Goal: Information Seeking & Learning: Learn about a topic

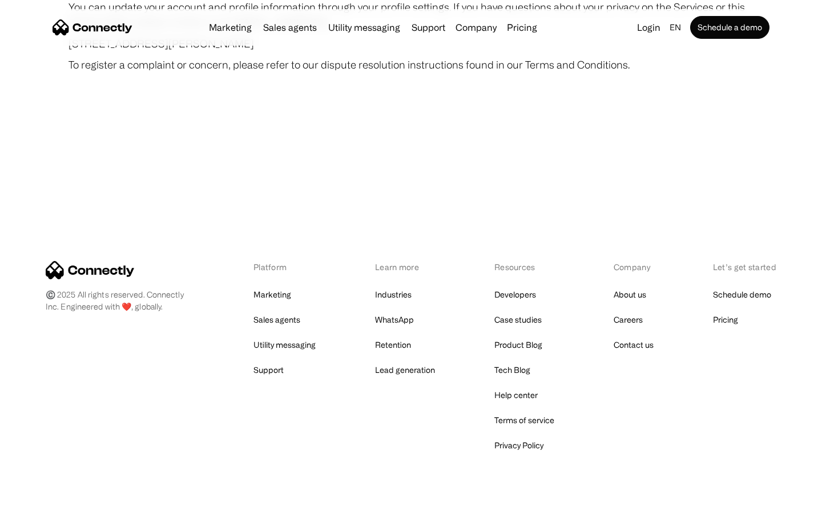
scroll to position [6647, 0]
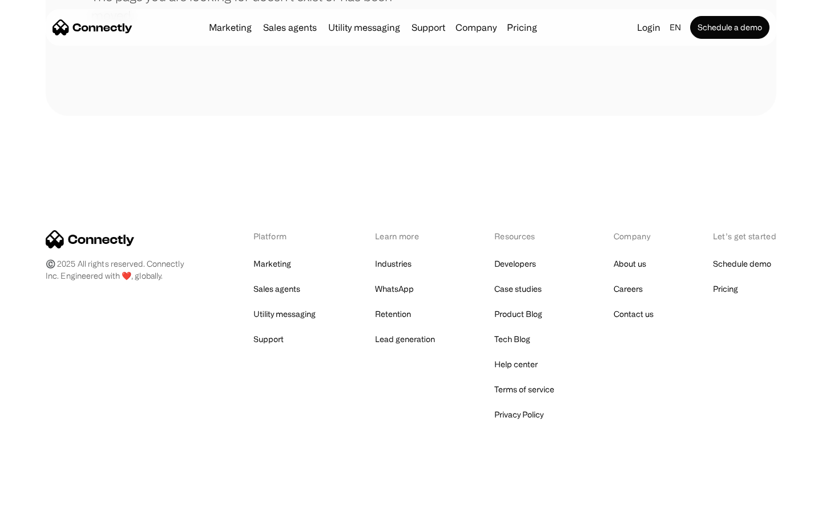
scroll to position [208, 0]
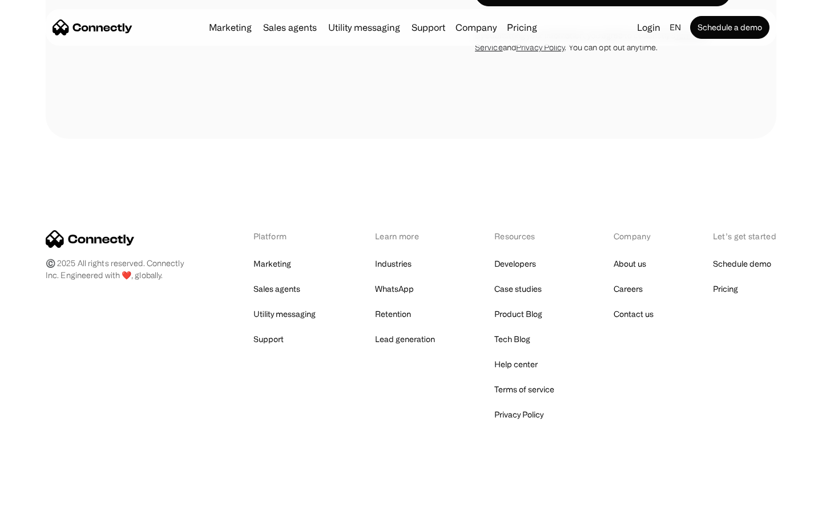
scroll to position [2160, 0]
